Goal: Transaction & Acquisition: Book appointment/travel/reservation

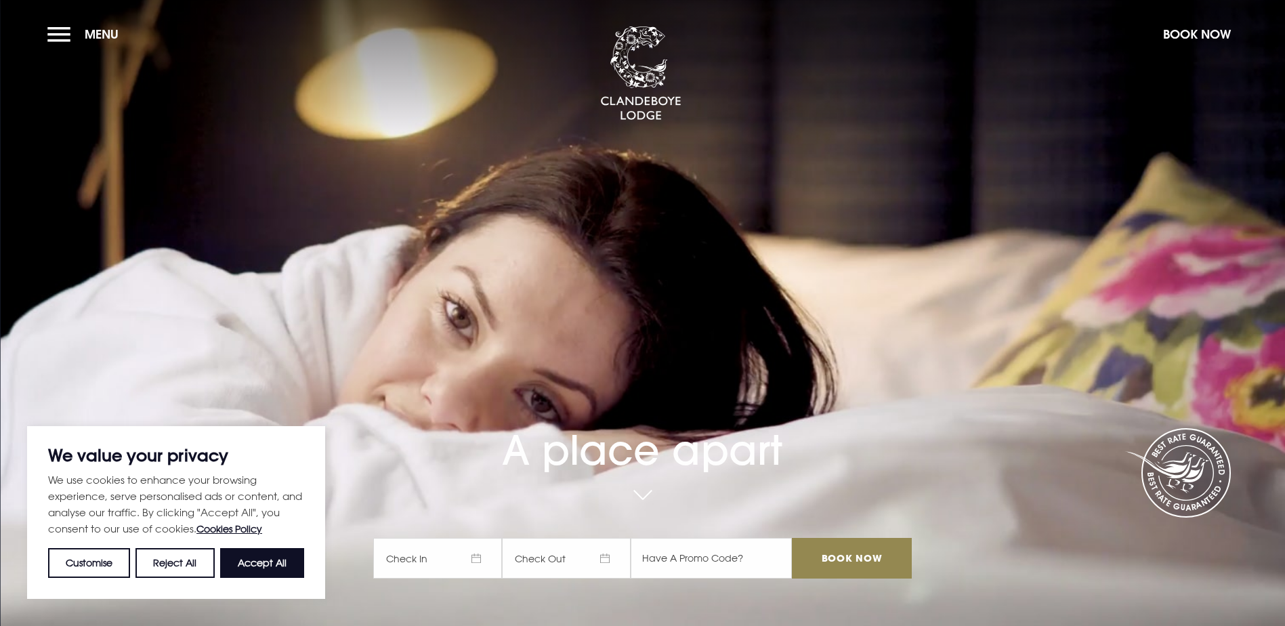
click at [485, 538] on span "Check In" at bounding box center [437, 558] width 129 height 41
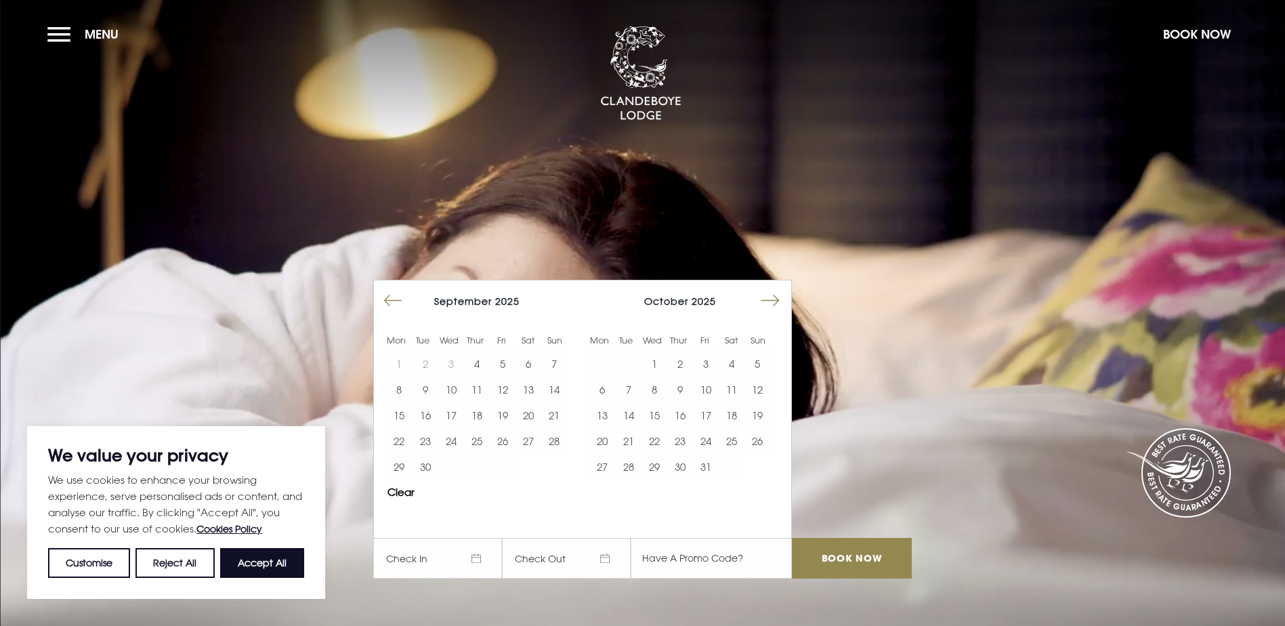
click at [777, 288] on button "Move forward to switch to the next month." at bounding box center [771, 301] width 26 height 26
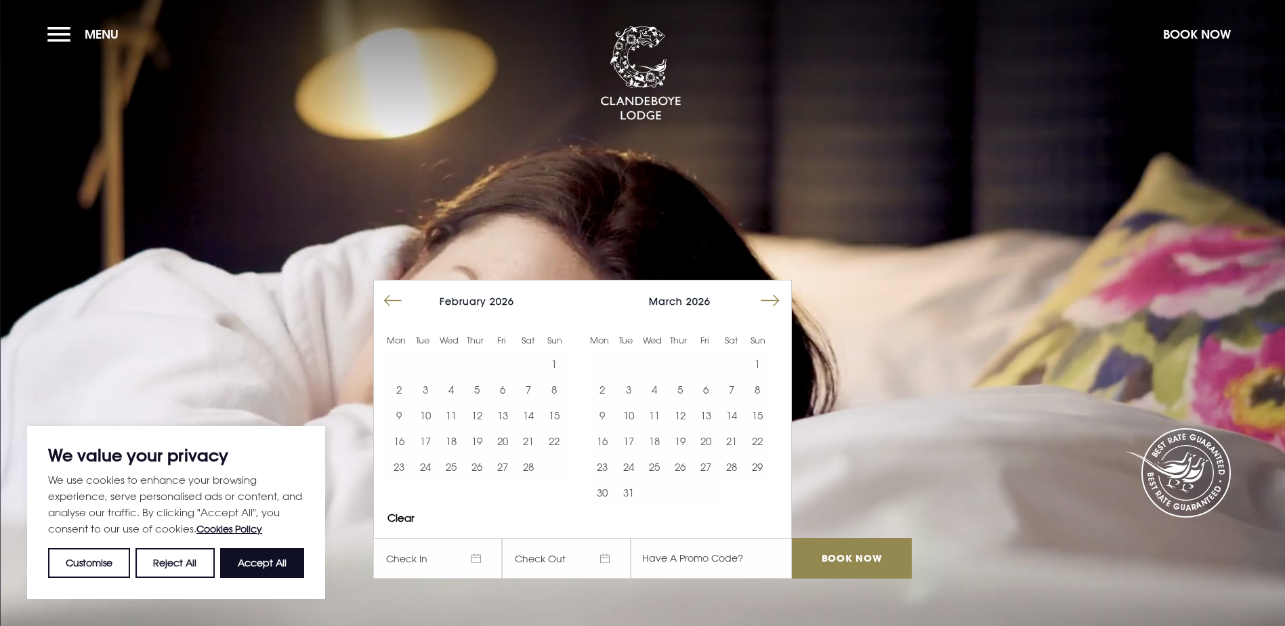
click at [777, 288] on button "Move forward to switch to the next month." at bounding box center [771, 301] width 26 height 26
click at [753, 402] on button "19" at bounding box center [758, 415] width 26 height 26
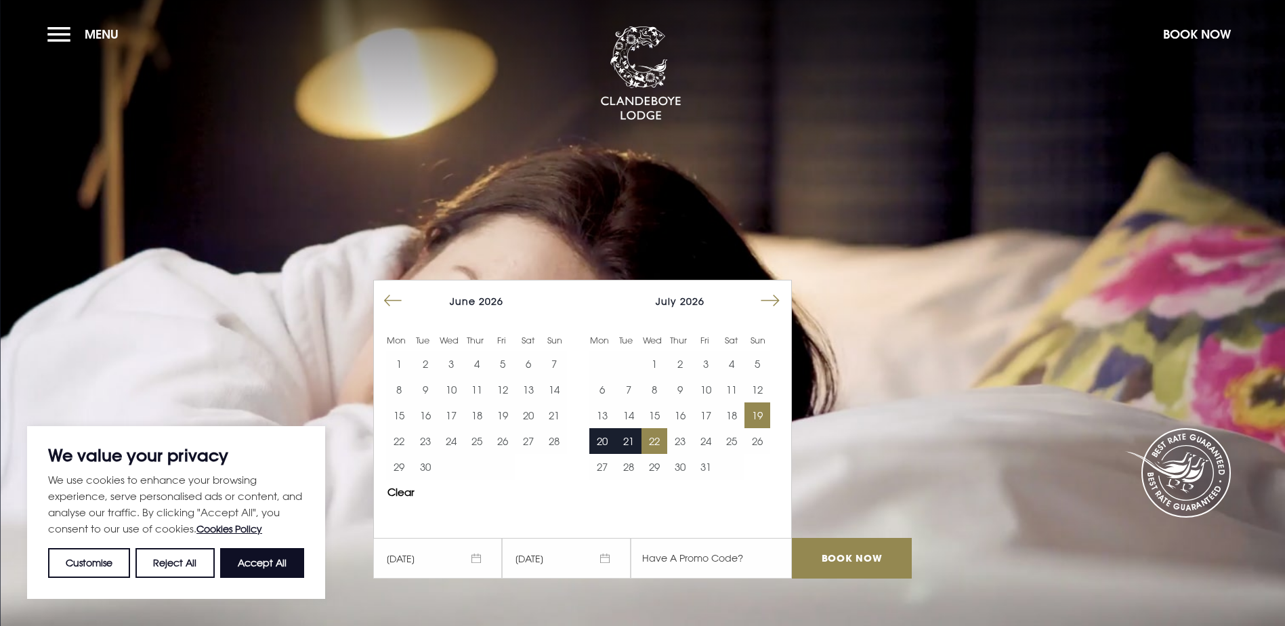
click at [653, 428] on button "22" at bounding box center [655, 441] width 26 height 26
click at [659, 428] on button "22" at bounding box center [655, 441] width 26 height 26
click at [486, 538] on span "[DATE]" at bounding box center [437, 558] width 129 height 41
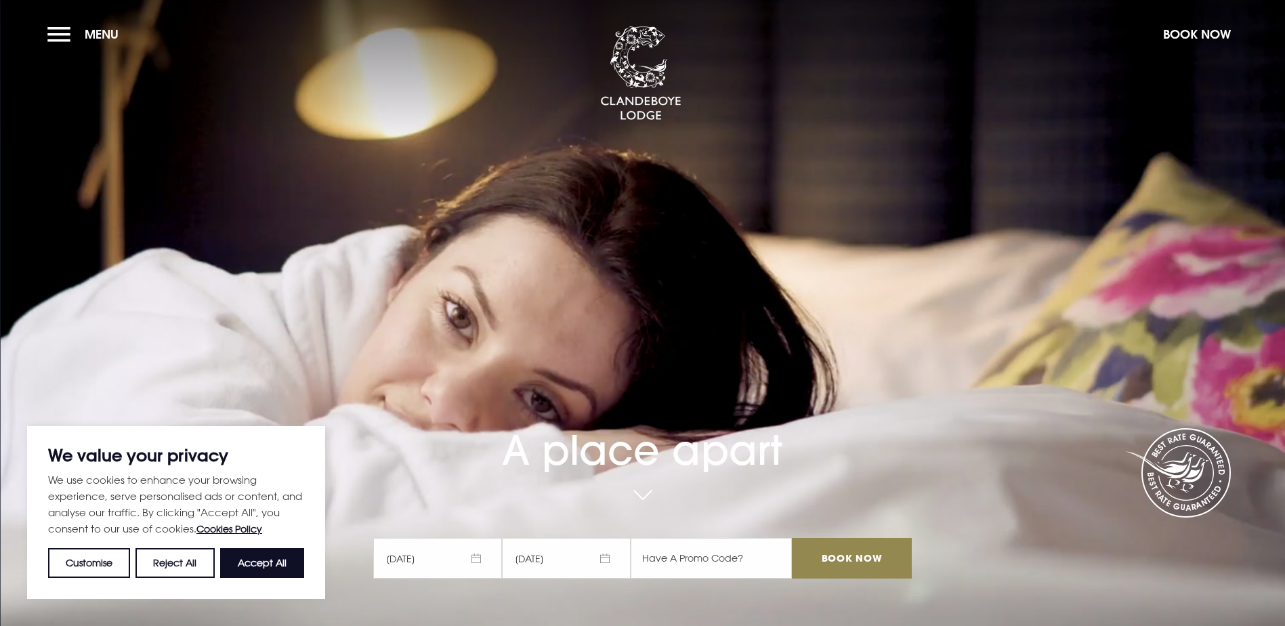
click at [484, 538] on span "[DATE]" at bounding box center [437, 558] width 129 height 41
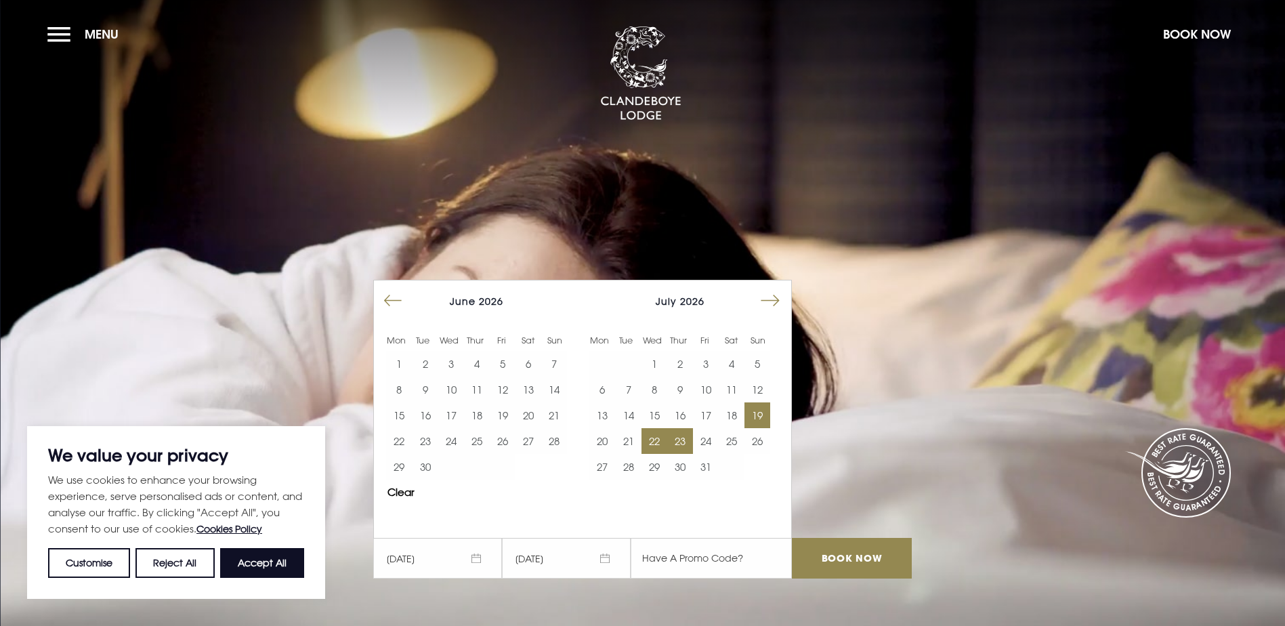
click at [763, 402] on button "19" at bounding box center [758, 415] width 26 height 26
click at [611, 538] on span "[DATE]" at bounding box center [566, 558] width 129 height 41
click at [640, 428] on button "21" at bounding box center [628, 441] width 26 height 26
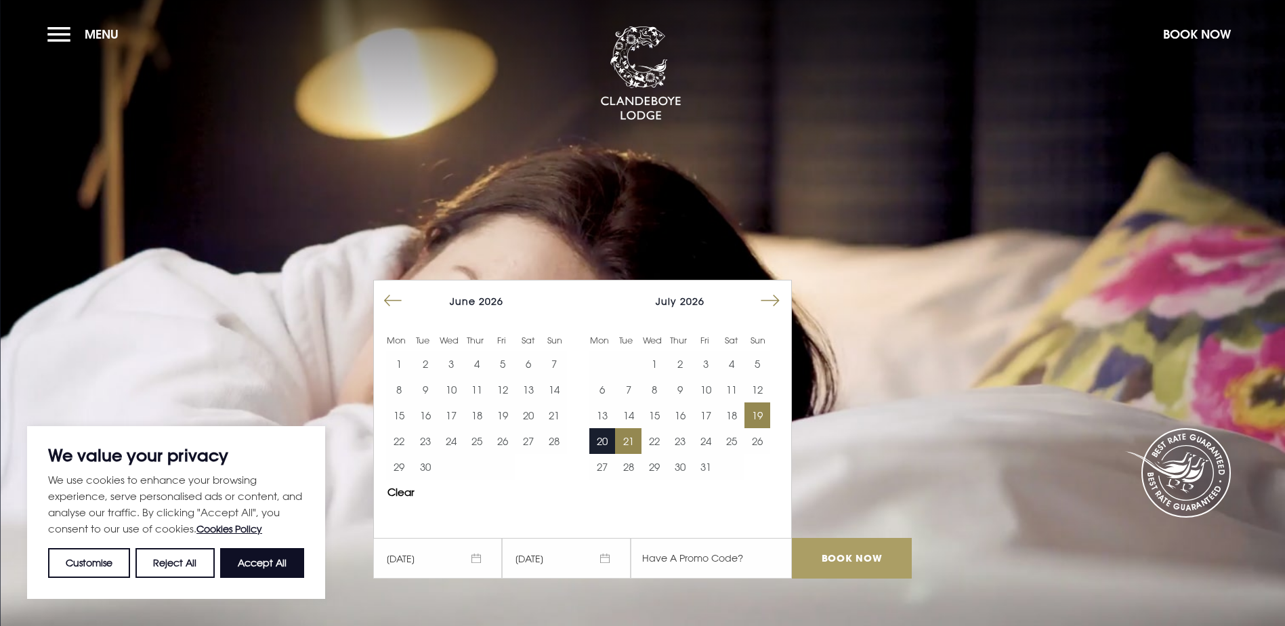
click at [867, 538] on input "Book Now" at bounding box center [851, 558] width 119 height 41
